Goal: Transaction & Acquisition: Purchase product/service

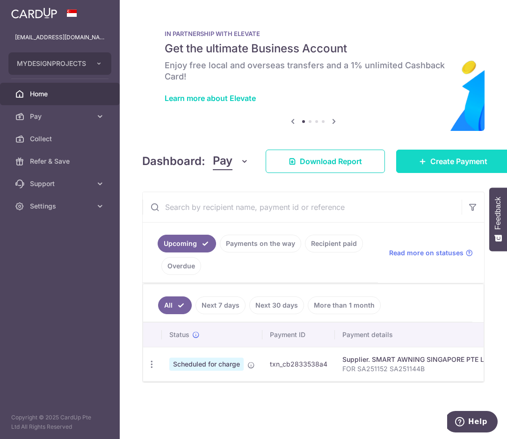
click at [440, 167] on link "Create Payment" at bounding box center [453, 161] width 114 height 23
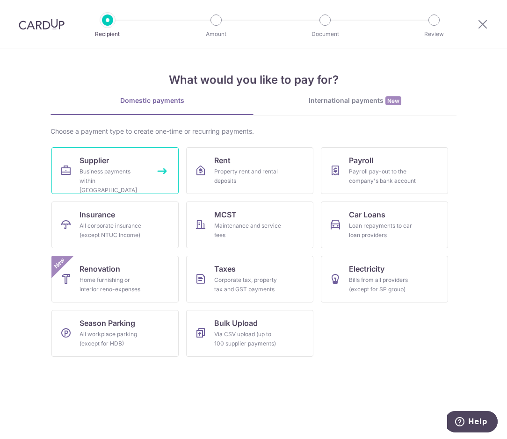
click at [117, 170] on div "Business payments within Singapore" at bounding box center [113, 181] width 67 height 28
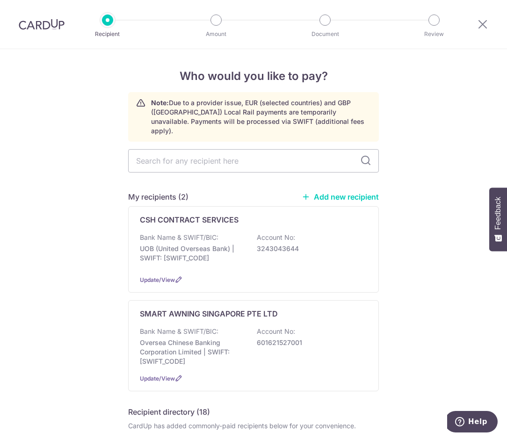
click at [349, 192] on link "Add new recipient" at bounding box center [340, 196] width 77 height 9
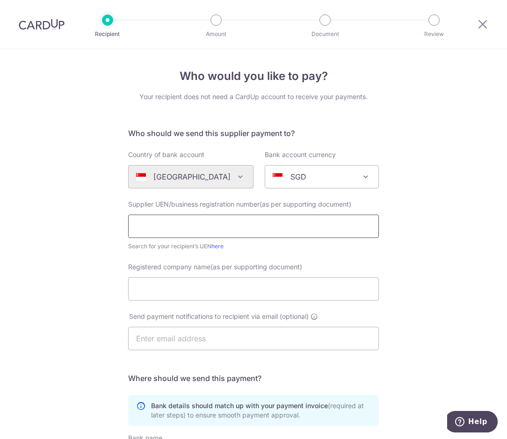
click at [175, 217] on input "text" at bounding box center [253, 226] width 251 height 23
click at [423, 224] on div "Who would you like to pay? Your recipient does not need a CardUp account to rec…" at bounding box center [253, 332] width 507 height 567
click at [185, 229] on input "text" at bounding box center [253, 226] width 251 height 23
type input "0"
drag, startPoint x: 206, startPoint y: 226, endPoint x: -23, endPoint y: 222, distance: 229.3
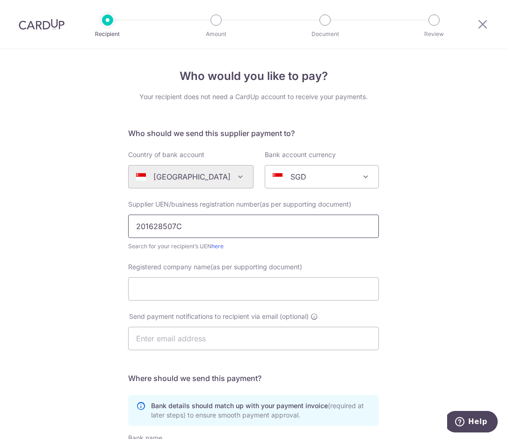
click at [0, 222] on html "Recipient Amount Document Review Who would you like to pay? Your recipient does…" at bounding box center [253, 219] width 507 height 439
type input "201628507C"
click at [193, 296] on input "Registered company name(as per supporting document)" at bounding box center [253, 288] width 251 height 23
type input "c"
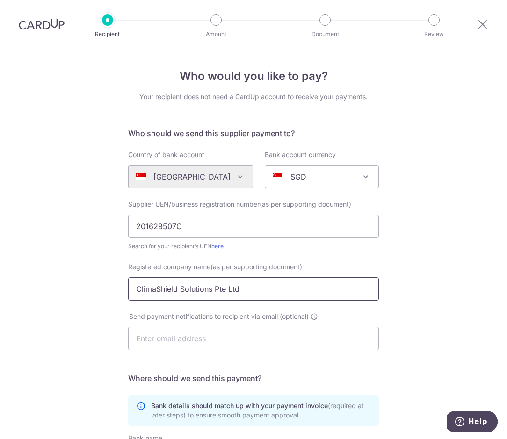
type input "ClimaShield Solutions Pte Ltd"
click at [92, 312] on div "Who would you like to pay? Your recipient does not need a CardUp account to rec…" at bounding box center [253, 332] width 507 height 567
click at [85, 327] on div "Who would you like to pay? Your recipient does not need a CardUp account to rec…" at bounding box center [253, 332] width 507 height 567
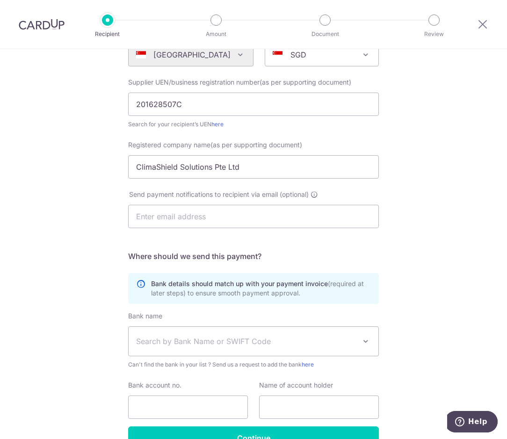
scroll to position [177, 0]
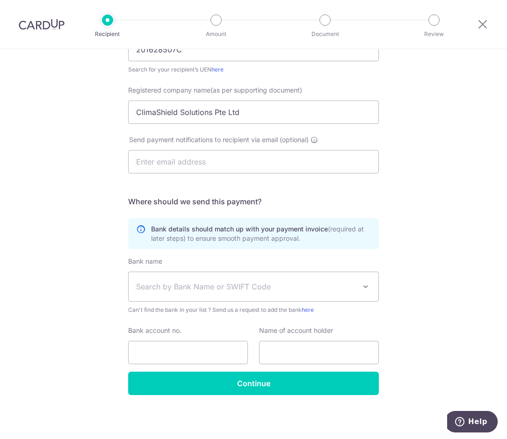
click at [238, 292] on span "Search by Bank Name or SWIFT Code" at bounding box center [254, 286] width 250 height 29
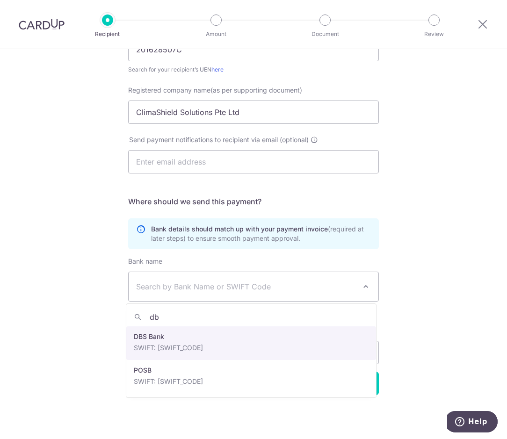
type input "d"
type input "db"
select select "6"
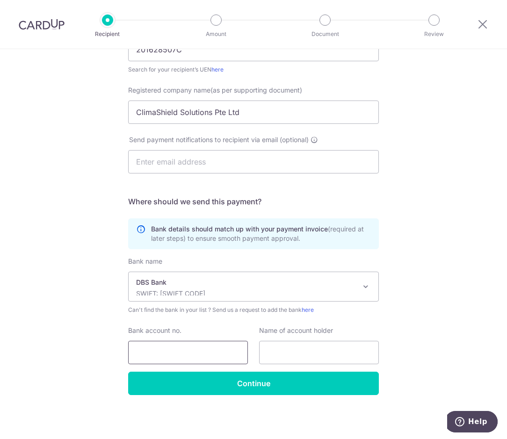
click at [148, 355] on input "Bank account no." at bounding box center [188, 352] width 120 height 23
click at [74, 304] on div "Who would you like to pay? Your recipient does not need a CardUp account to rec…" at bounding box center [253, 155] width 507 height 567
click at [71, 289] on div "Who would you like to pay? Your recipient does not need a CardUp account to rec…" at bounding box center [253, 155] width 507 height 567
click at [167, 351] on input "Bank account no." at bounding box center [188, 352] width 120 height 23
click at [20, 308] on div "Who would you like to pay? Your recipient does not need a CardUp account to rec…" at bounding box center [253, 155] width 507 height 567
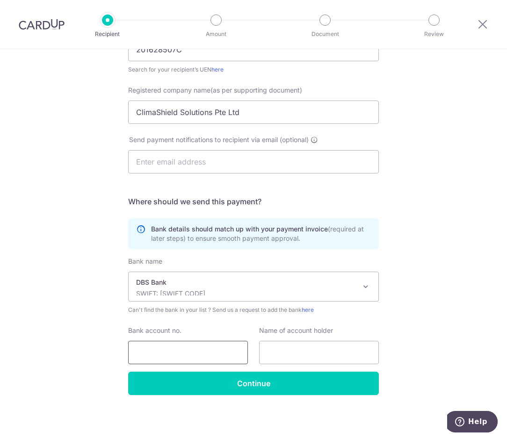
click at [149, 348] on input "Bank account no." at bounding box center [188, 352] width 120 height 23
type input "0"
type input "0259054002"
click at [83, 356] on div "Who would you like to pay? Your recipient does not need a CardUp account to rec…" at bounding box center [253, 155] width 507 height 567
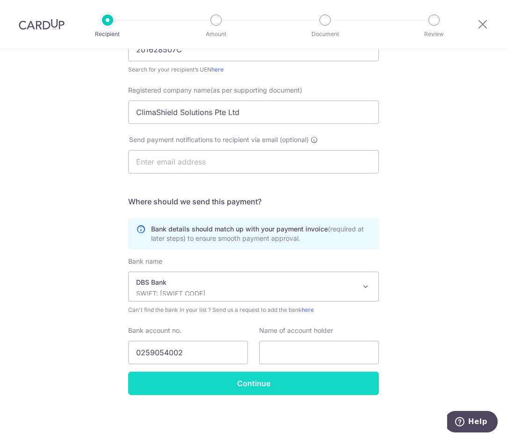
click at [236, 382] on input "Continue" at bounding box center [253, 383] width 251 height 23
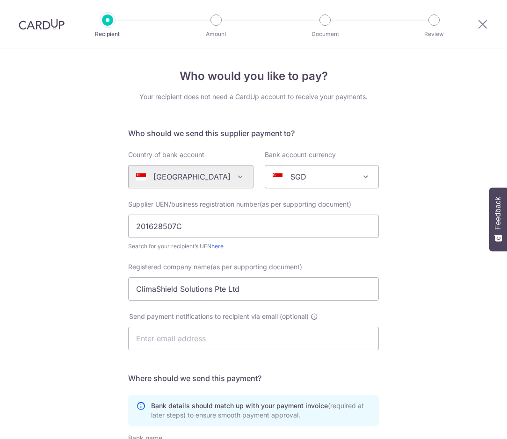
scroll to position [199, 0]
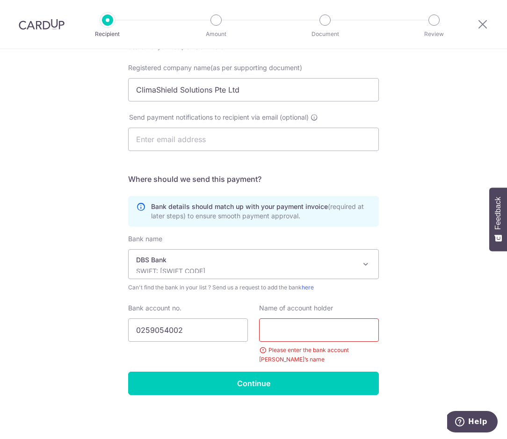
click at [301, 335] on input "text" at bounding box center [319, 330] width 120 height 23
type input "c"
type input "Climashield Solutions Pte Ltd"
click at [403, 358] on div "Who would you like to pay? Your recipient does not need a CardUp account to rec…" at bounding box center [253, 144] width 507 height 589
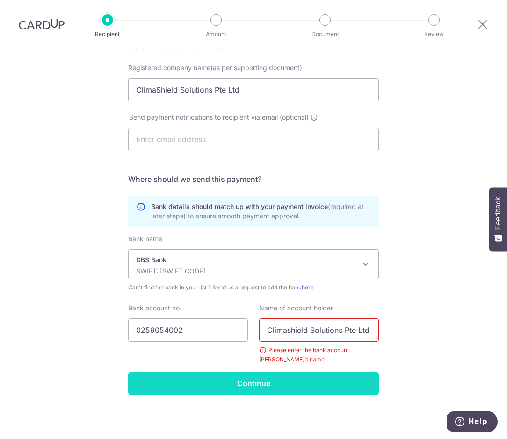
click at [274, 386] on input "Continue" at bounding box center [253, 383] width 251 height 23
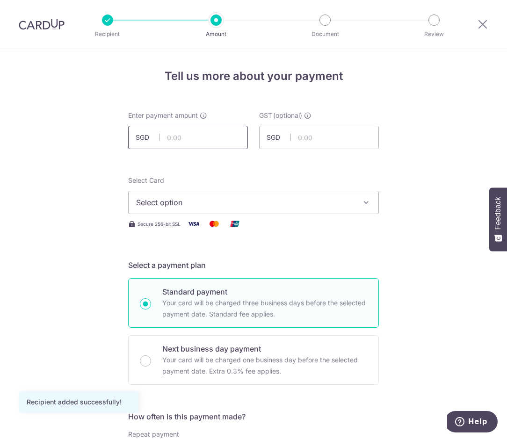
click at [201, 141] on input "text" at bounding box center [188, 137] width 120 height 23
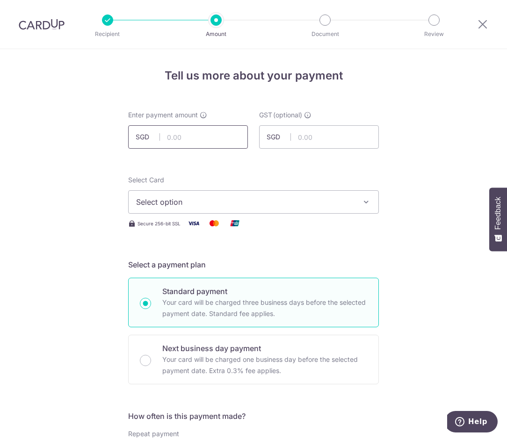
click at [220, 136] on input "text" at bounding box center [188, 136] width 120 height 23
click at [197, 138] on input "text" at bounding box center [188, 136] width 120 height 23
type input "9,561.44"
click at [299, 141] on input "text" at bounding box center [319, 136] width 120 height 23
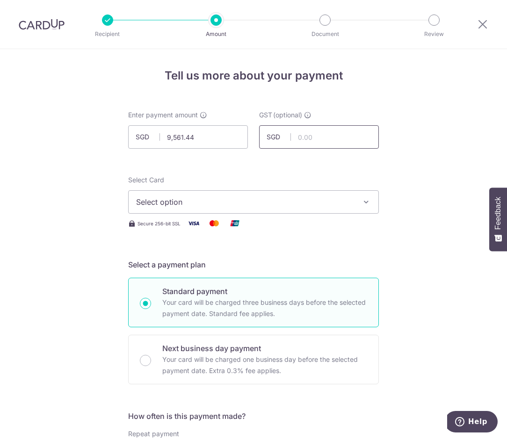
click at [300, 132] on input "text" at bounding box center [319, 136] width 120 height 23
type input "860.53"
drag, startPoint x: 116, startPoint y: 171, endPoint x: 123, endPoint y: 174, distance: 7.1
click at [206, 207] on span "Select option" at bounding box center [245, 201] width 218 height 11
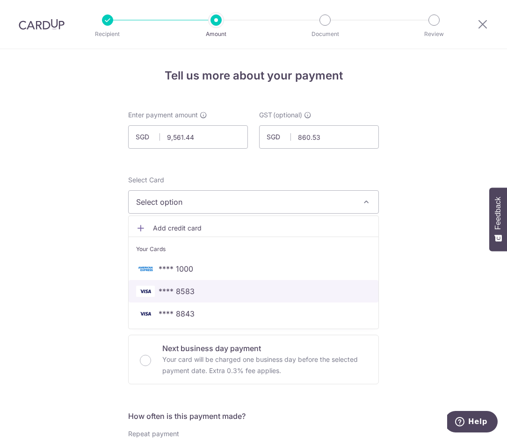
click at [181, 292] on span "**** 8583" at bounding box center [177, 291] width 36 height 11
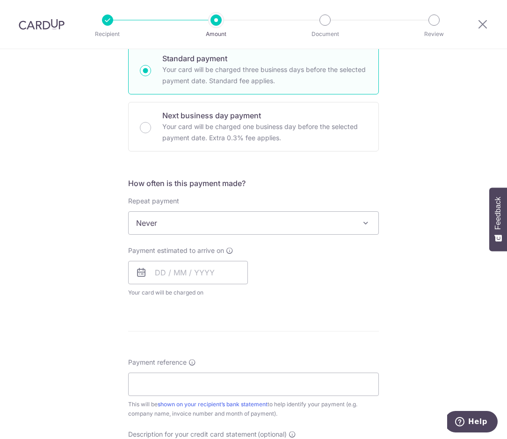
scroll to position [234, 0]
click at [151, 268] on input "text" at bounding box center [188, 271] width 120 height 23
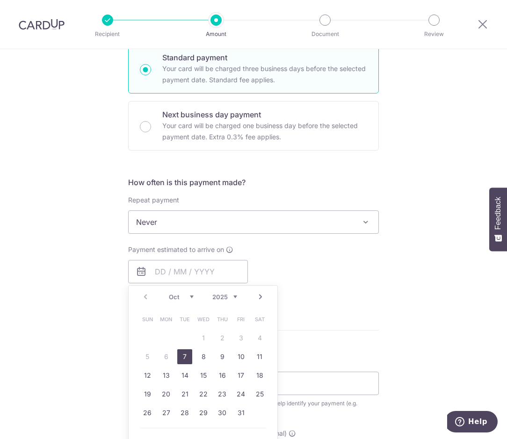
click at [181, 360] on link "7" at bounding box center [184, 356] width 15 height 15
type input "[DATE]"
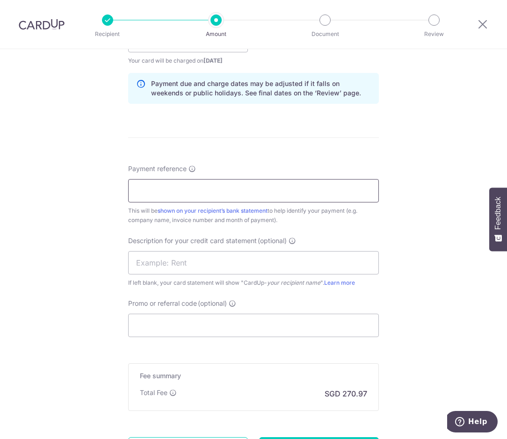
click at [244, 195] on input "Payment reference" at bounding box center [253, 190] width 251 height 23
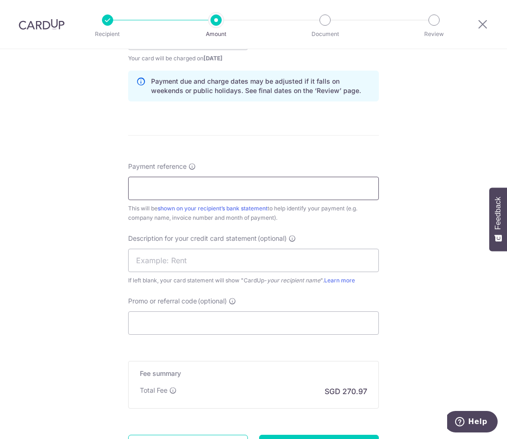
scroll to position [468, 0]
click at [65, 185] on div "Tell us more about your payment Enter payment amount SGD 9,561.44 9561.44 GST (…" at bounding box center [253, 54] width 507 height 947
click at [151, 184] on input "Payment reference" at bounding box center [253, 187] width 251 height 23
type input "q"
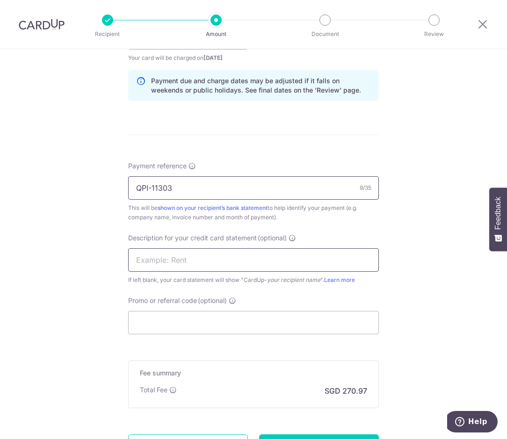
type input "QPI-11303"
click at [168, 267] on input "text" at bounding box center [253, 259] width 251 height 23
type input "F"
type input "GLASS 27MTP"
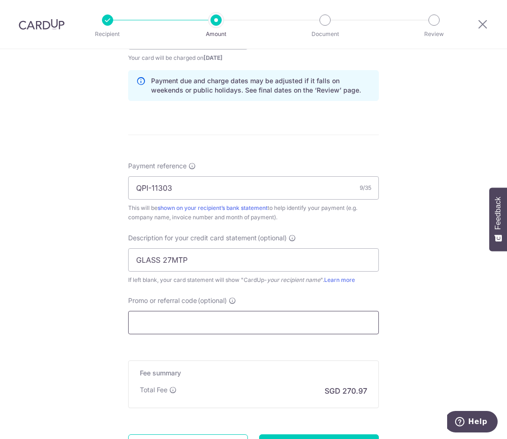
click at [176, 331] on input "Promo or referral code (optional)" at bounding box center [253, 322] width 251 height 23
type input "BOFF185"
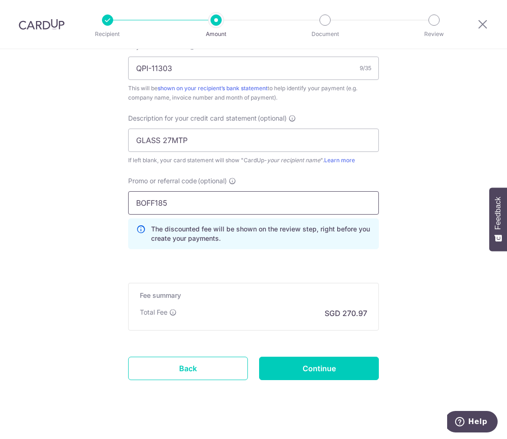
scroll to position [599, 0]
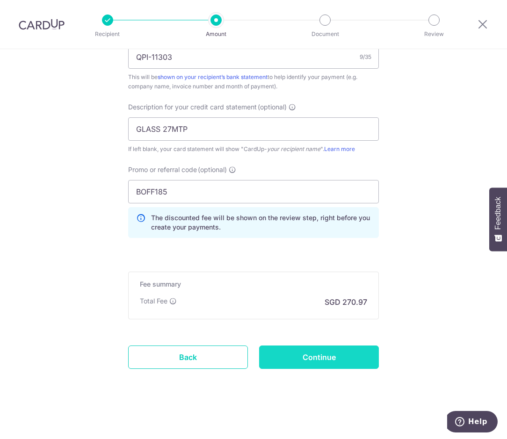
click at [317, 363] on input "Continue" at bounding box center [319, 357] width 120 height 23
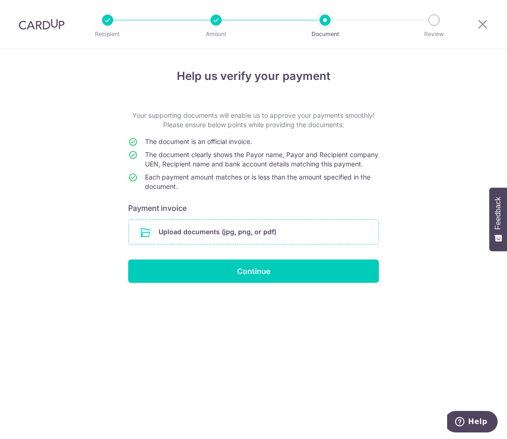
click at [253, 231] on input "file" at bounding box center [254, 232] width 250 height 24
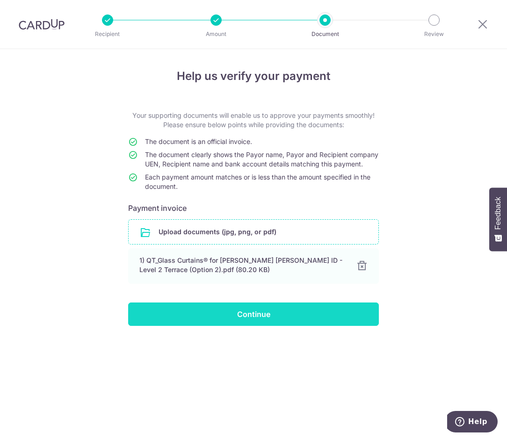
click at [268, 316] on input "Continue" at bounding box center [253, 314] width 251 height 23
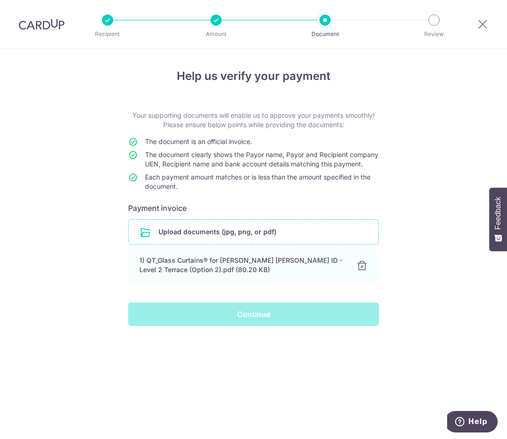
click at [269, 320] on div "Continue" at bounding box center [254, 314] width 262 height 23
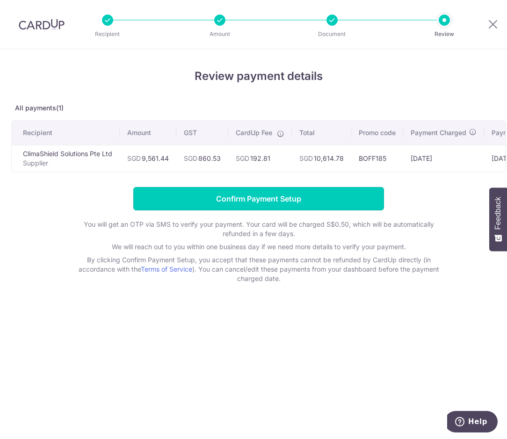
click at [281, 198] on input "Confirm Payment Setup" at bounding box center [258, 198] width 251 height 23
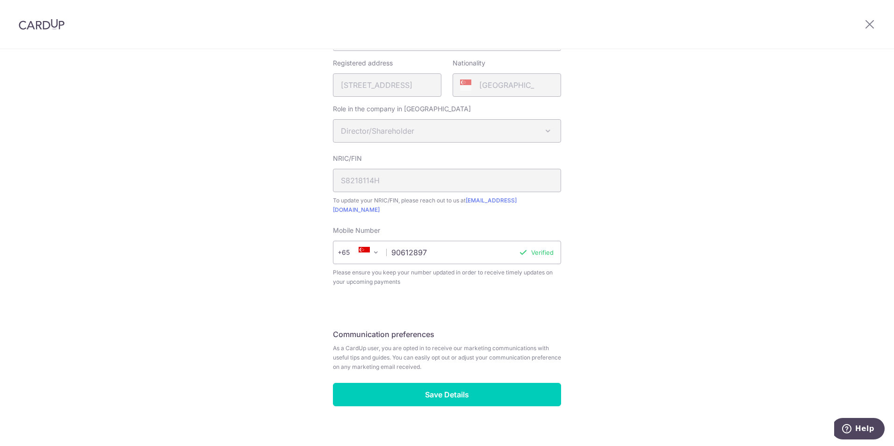
scroll to position [244, 0]
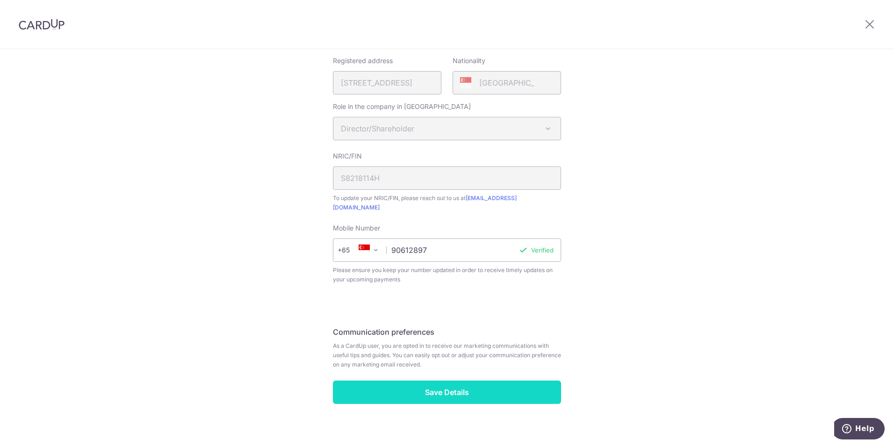
click at [462, 381] on input "Save Details" at bounding box center [447, 392] width 228 height 23
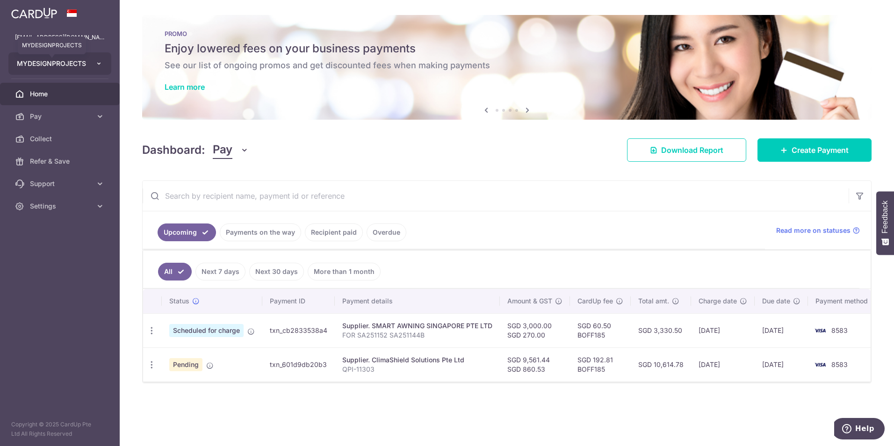
click at [58, 65] on span "MYDESIGNPROJECTS" at bounding box center [51, 63] width 69 height 9
click at [73, 66] on span "MYDESIGNPROJECTS" at bounding box center [51, 63] width 69 height 9
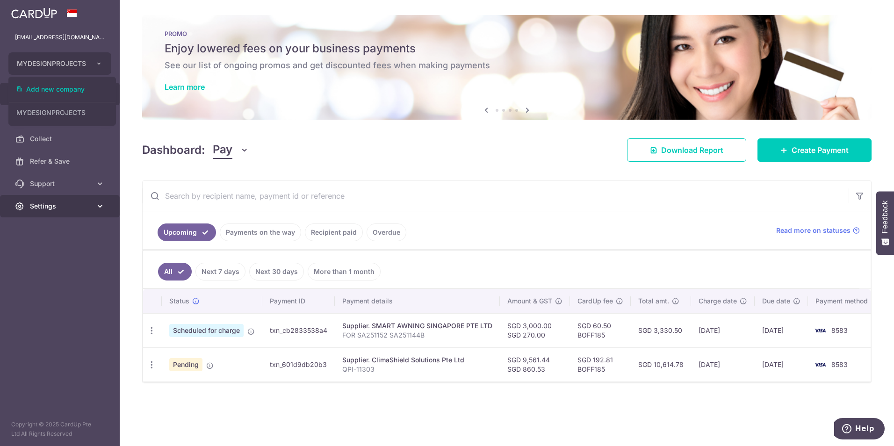
drag, startPoint x: 8, startPoint y: 282, endPoint x: 40, endPoint y: 216, distance: 73.2
click at [9, 280] on aside "projects@mydpssg.com MYDESIGNPROJECTS Add new company MYDESIGNPROJECTS Home Pay…" at bounding box center [60, 223] width 120 height 446
click at [73, 205] on span "Settings" at bounding box center [61, 206] width 62 height 9
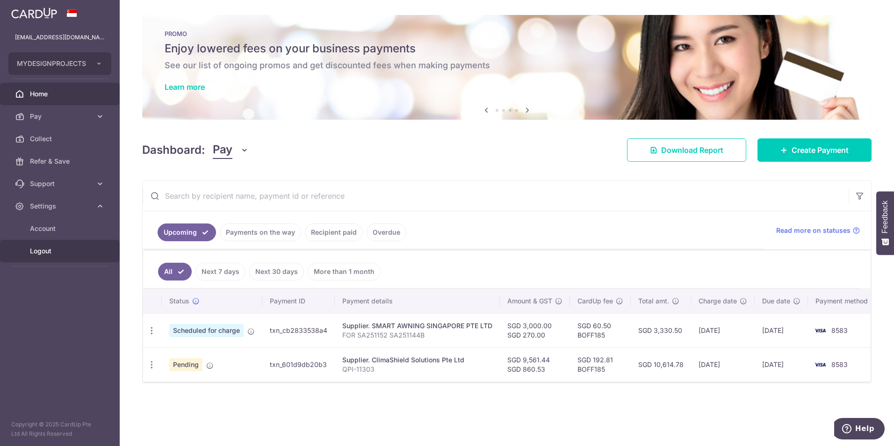
click at [68, 254] on span "Logout" at bounding box center [61, 251] width 62 height 9
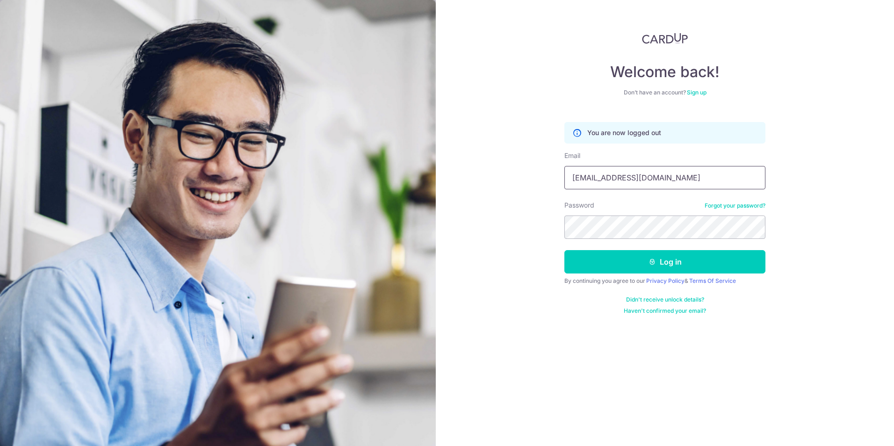
click at [657, 172] on input "projects@mydpssg.com" at bounding box center [665, 177] width 201 height 23
click at [699, 180] on input "projects@mydpssg.com" at bounding box center [665, 177] width 201 height 23
drag, startPoint x: 709, startPoint y: 178, endPoint x: 470, endPoint y: 184, distance: 239.6
click at [468, 183] on div "Welcome back! Don’t have an account? Sign up You are now logged out Email proje…" at bounding box center [665, 223] width 458 height 446
click at [495, 206] on div "Welcome back! Don’t have an account? Sign up You are now logged out Email proje…" at bounding box center [665, 223] width 458 height 446
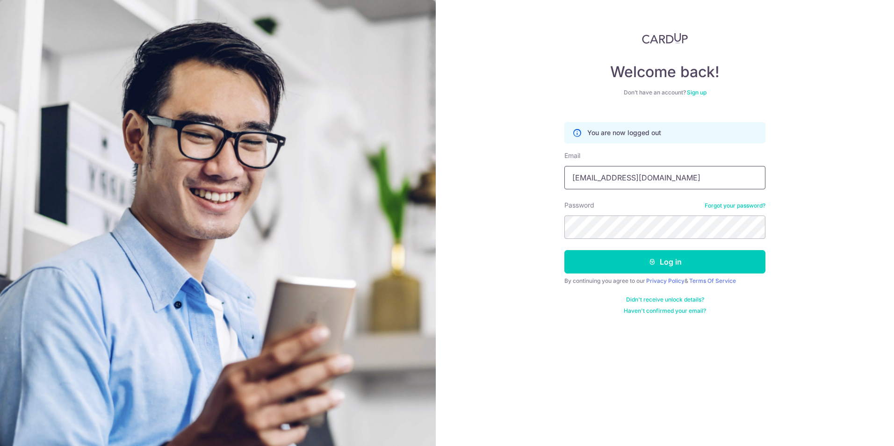
click at [681, 173] on input "projects@mydpssg.com" at bounding box center [665, 177] width 201 height 23
drag, startPoint x: 703, startPoint y: 174, endPoint x: 494, endPoint y: 183, distance: 209.3
click at [489, 182] on div "Welcome back! Don’t have an account? Sign up You are now logged out Email proje…" at bounding box center [665, 223] width 458 height 446
click at [519, 192] on div "Welcome back! Don’t have an account? Sign up You are now logged out Email proje…" at bounding box center [665, 223] width 458 height 446
click at [689, 169] on input "projects@mydpssg.com" at bounding box center [665, 177] width 201 height 23
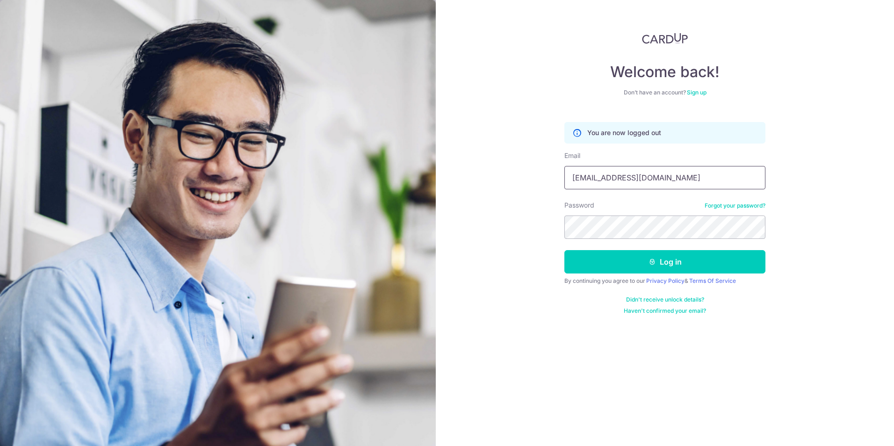
drag, startPoint x: 700, startPoint y: 176, endPoint x: 459, endPoint y: 181, distance: 240.5
click at [459, 181] on div "Welcome back! Don’t have an account? Sign up You are now logged out Email proje…" at bounding box center [665, 223] width 458 height 446
click at [702, 180] on input "projects@mydpssg.com" at bounding box center [665, 177] width 201 height 23
drag, startPoint x: 715, startPoint y: 177, endPoint x: 459, endPoint y: 183, distance: 255.5
click at [459, 183] on div "Welcome back! Don’t have an account? Sign up You are now logged out Email proje…" at bounding box center [665, 223] width 458 height 446
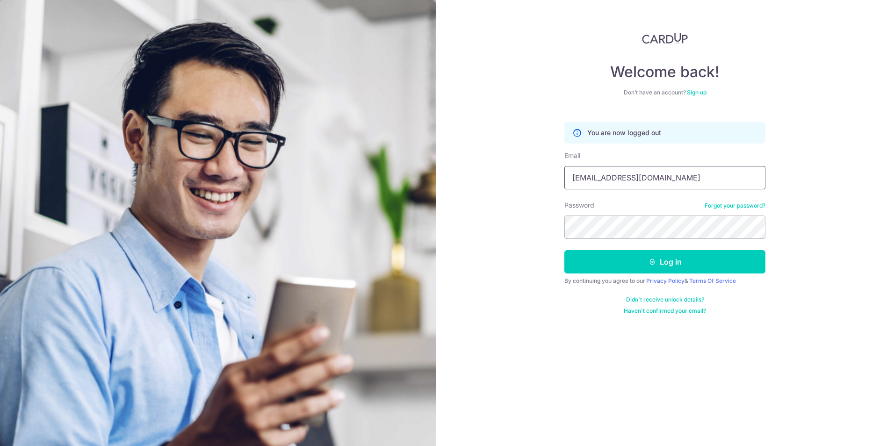
type input "[EMAIL_ADDRESS][DOMAIN_NAME]"
click at [676, 266] on button "Log in" at bounding box center [665, 261] width 201 height 23
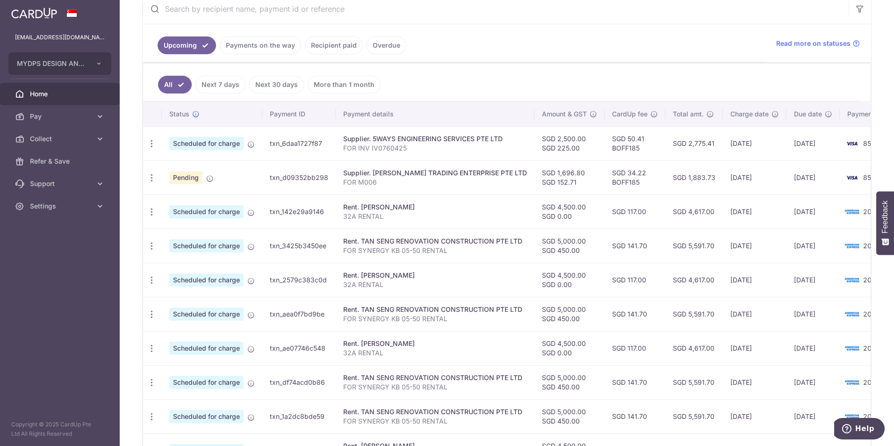
scroll to position [265, 0]
